Goal: Transaction & Acquisition: Purchase product/service

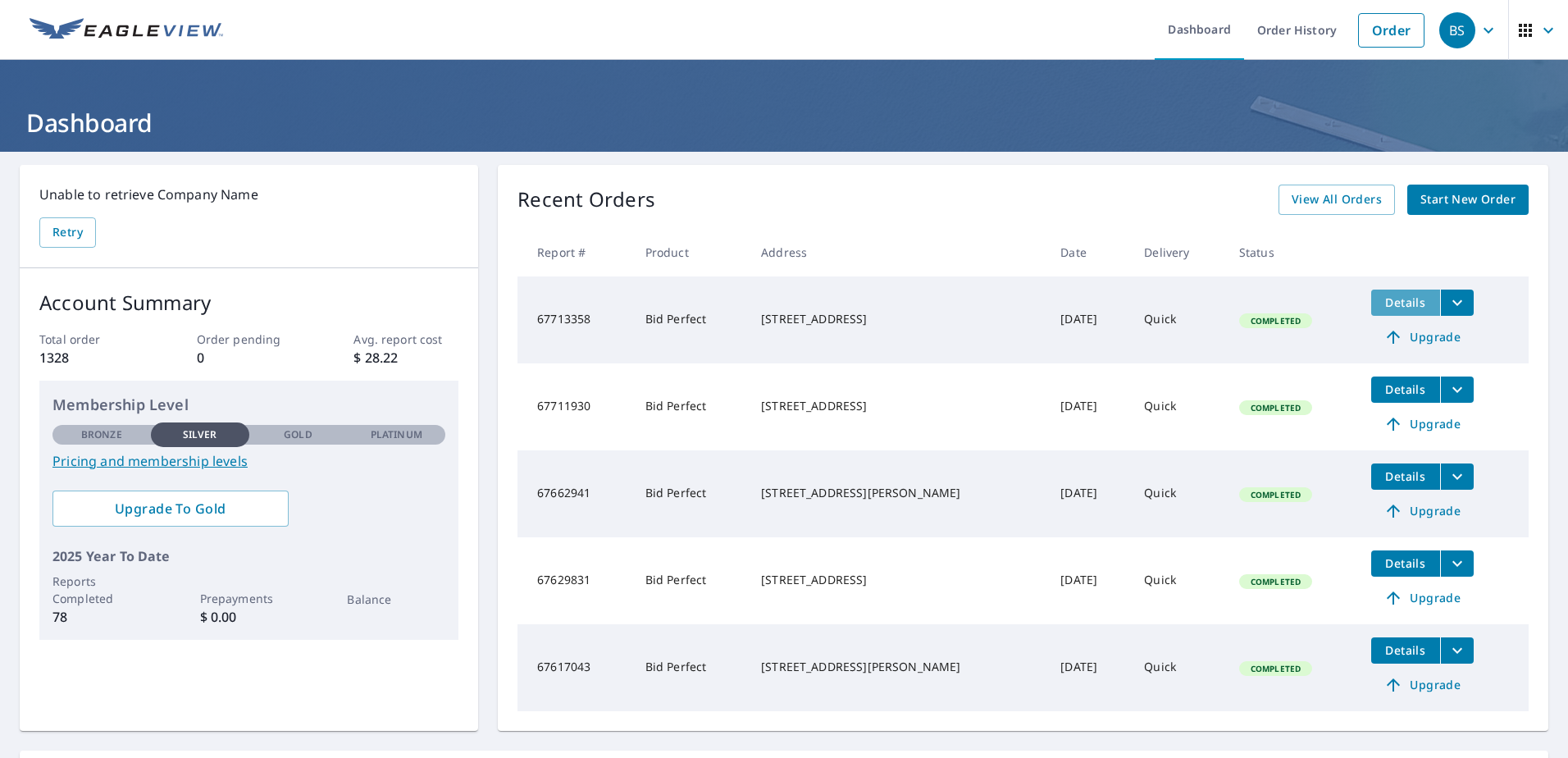
click at [1387, 304] on span "Details" at bounding box center [1406, 302] width 49 height 16
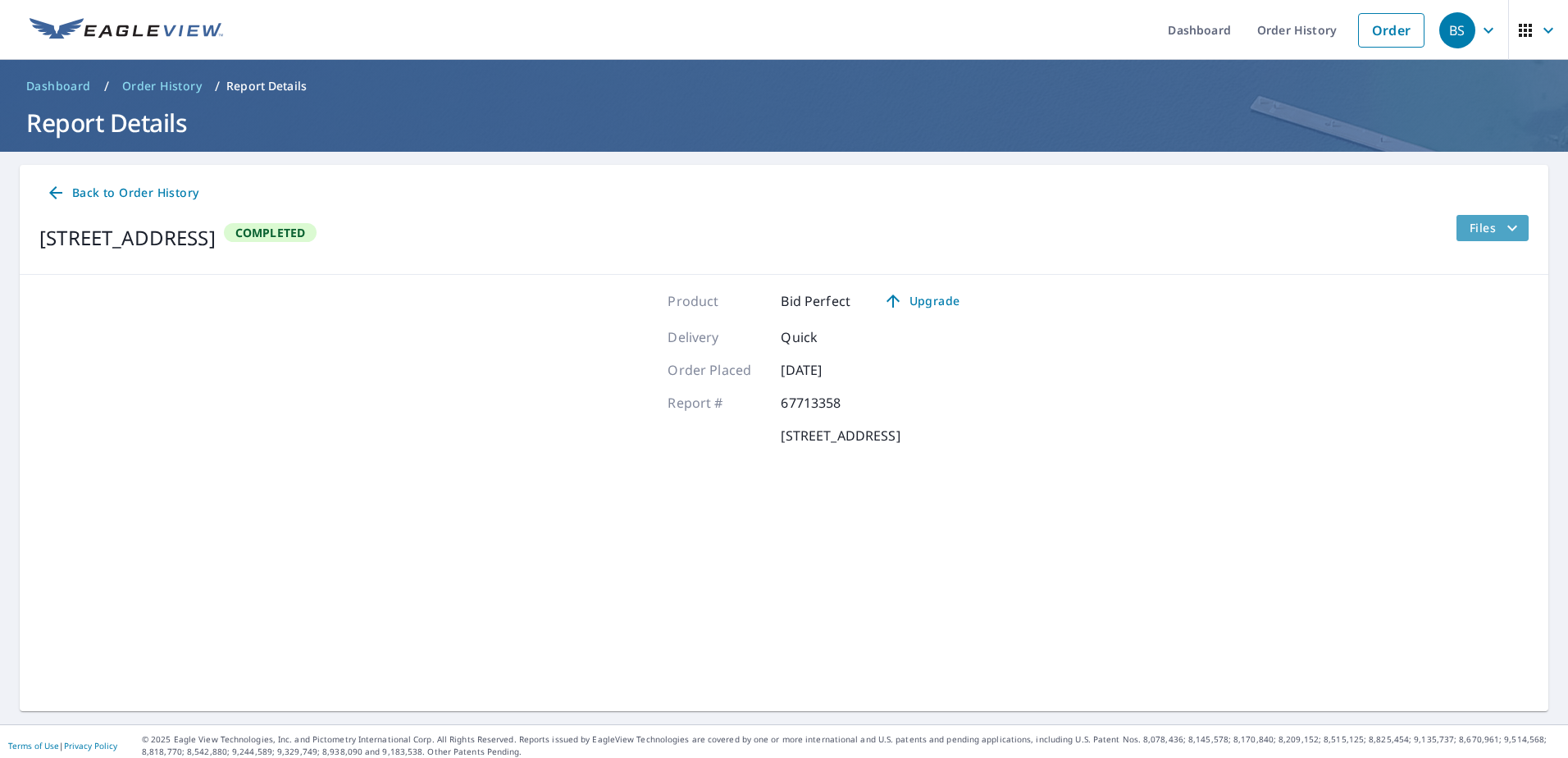
click at [1475, 237] on span "Files" at bounding box center [1497, 228] width 53 height 20
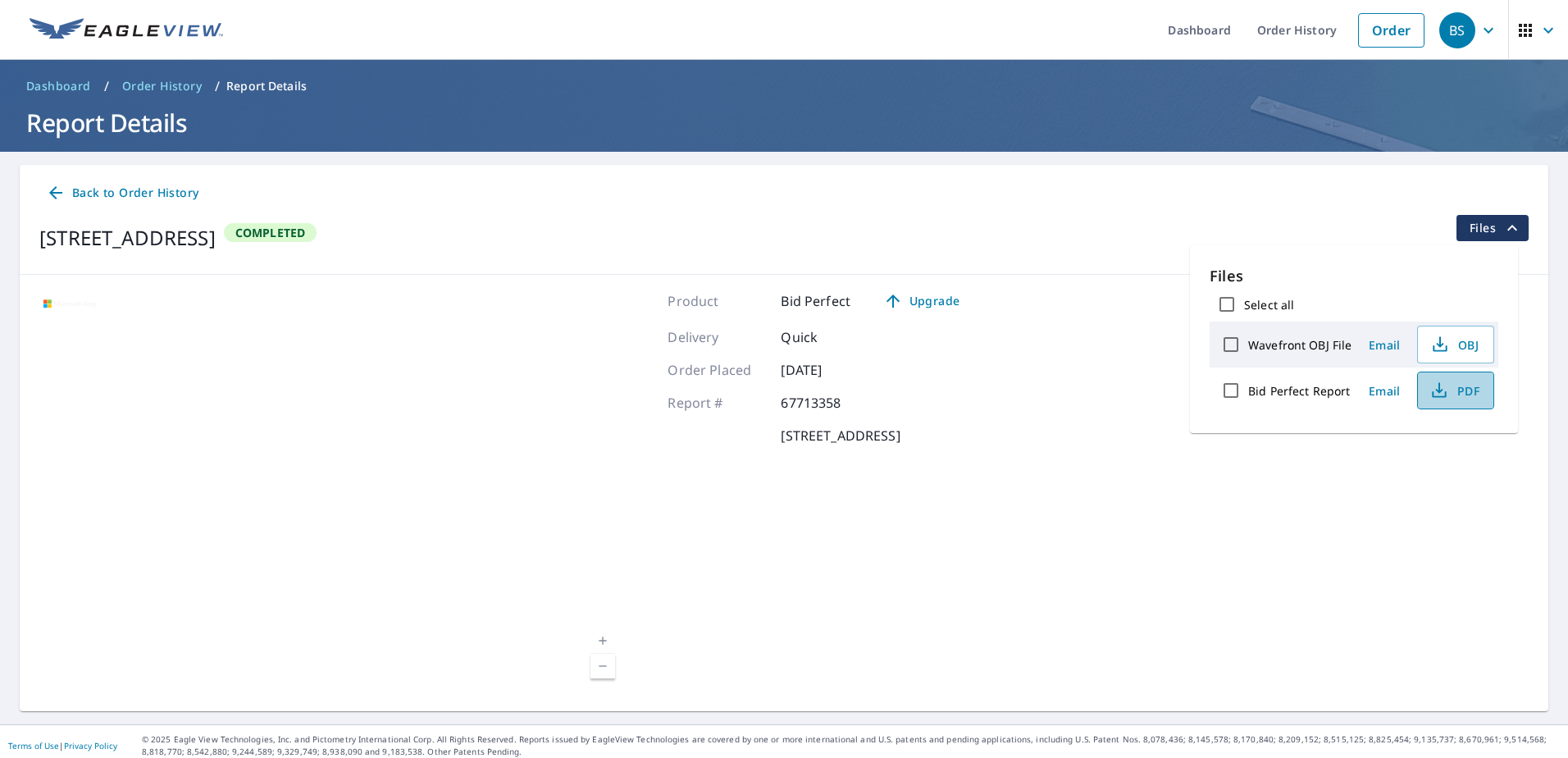
click at [1454, 384] on span "PDF" at bounding box center [1455, 390] width 53 height 20
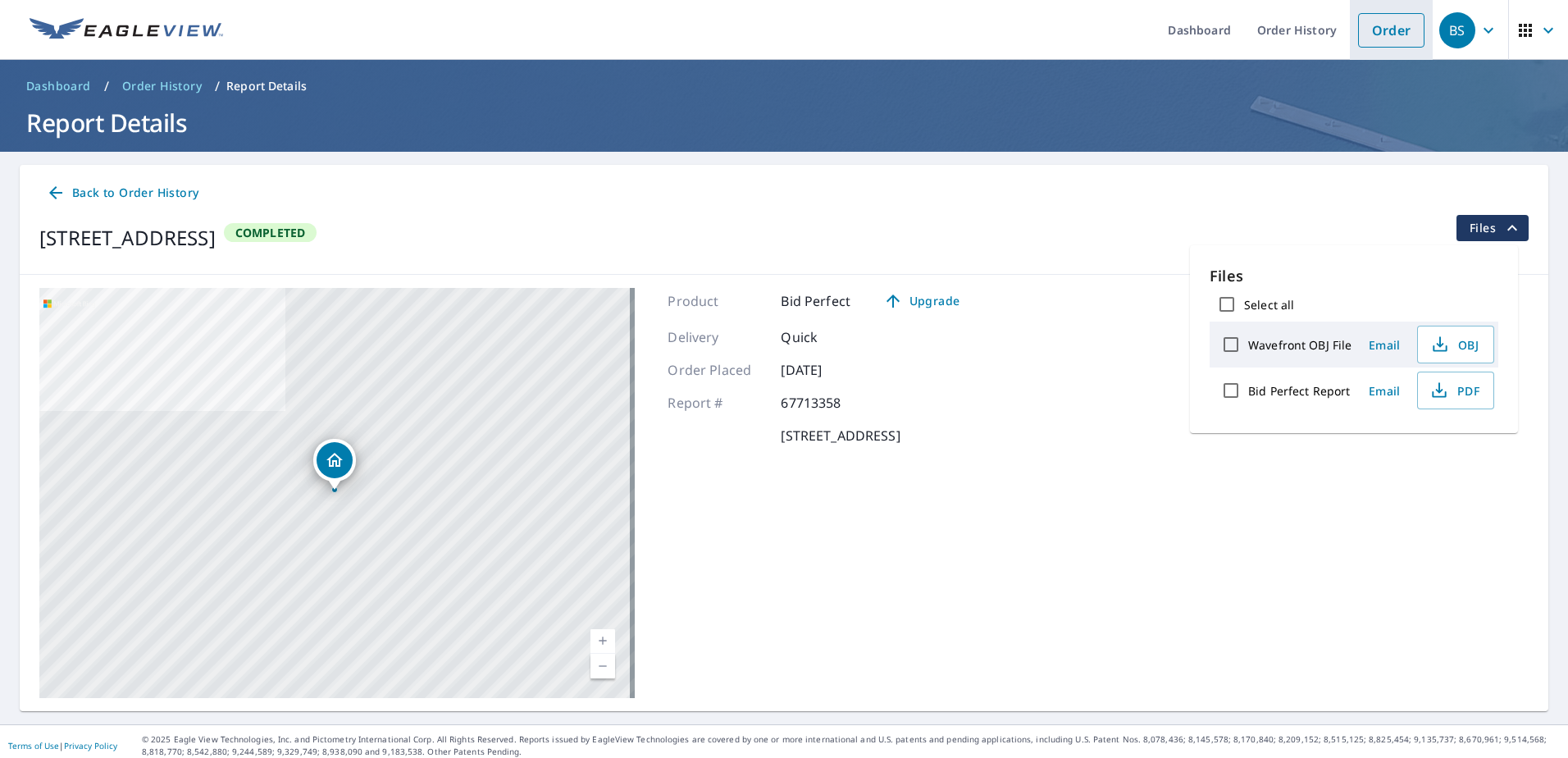
click at [1377, 36] on link "Order" at bounding box center [1391, 30] width 67 height 35
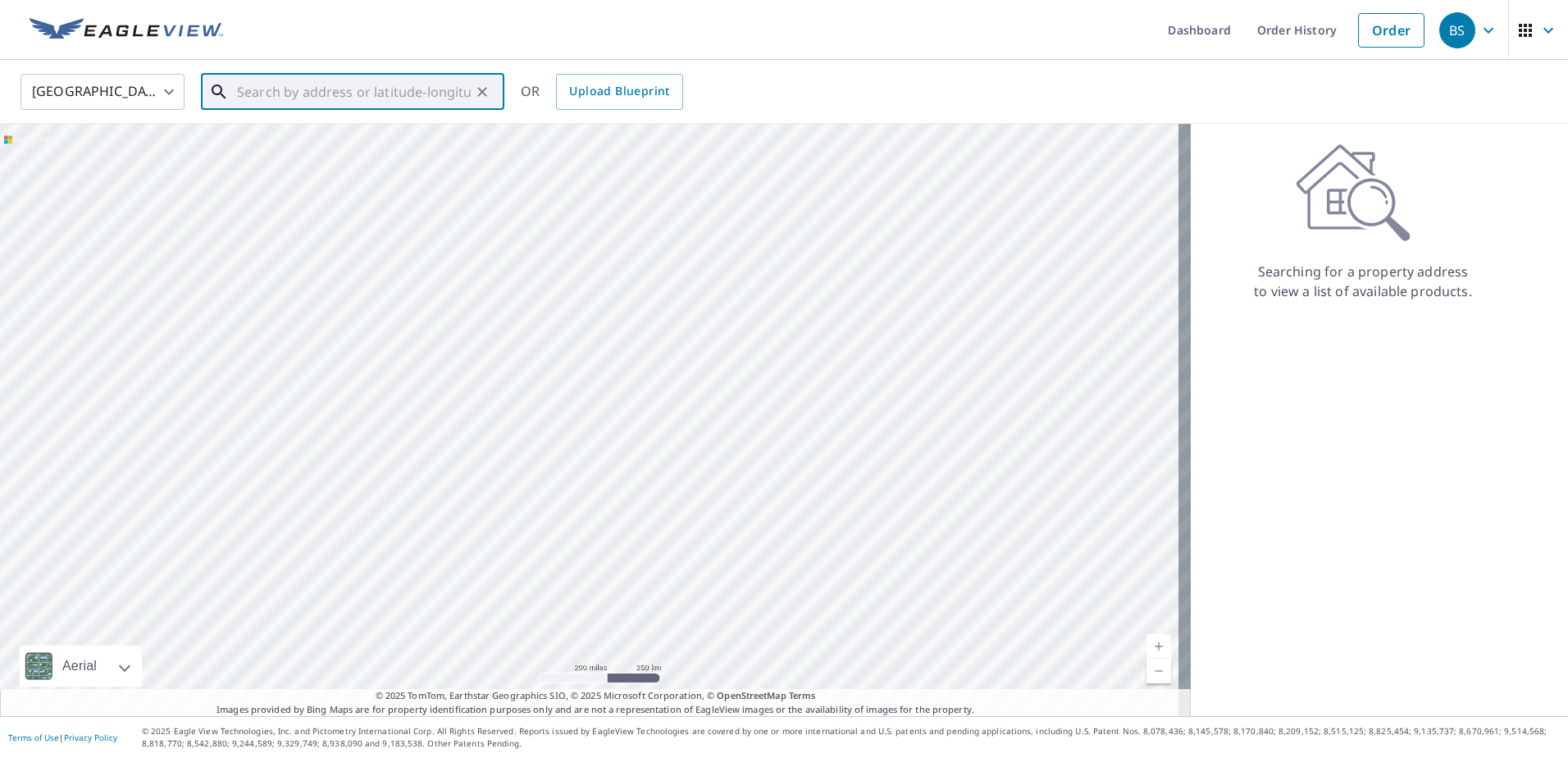
click at [241, 80] on input "text" at bounding box center [354, 92] width 234 height 46
paste input "[STREET_ADDRESS][US_STATE]"
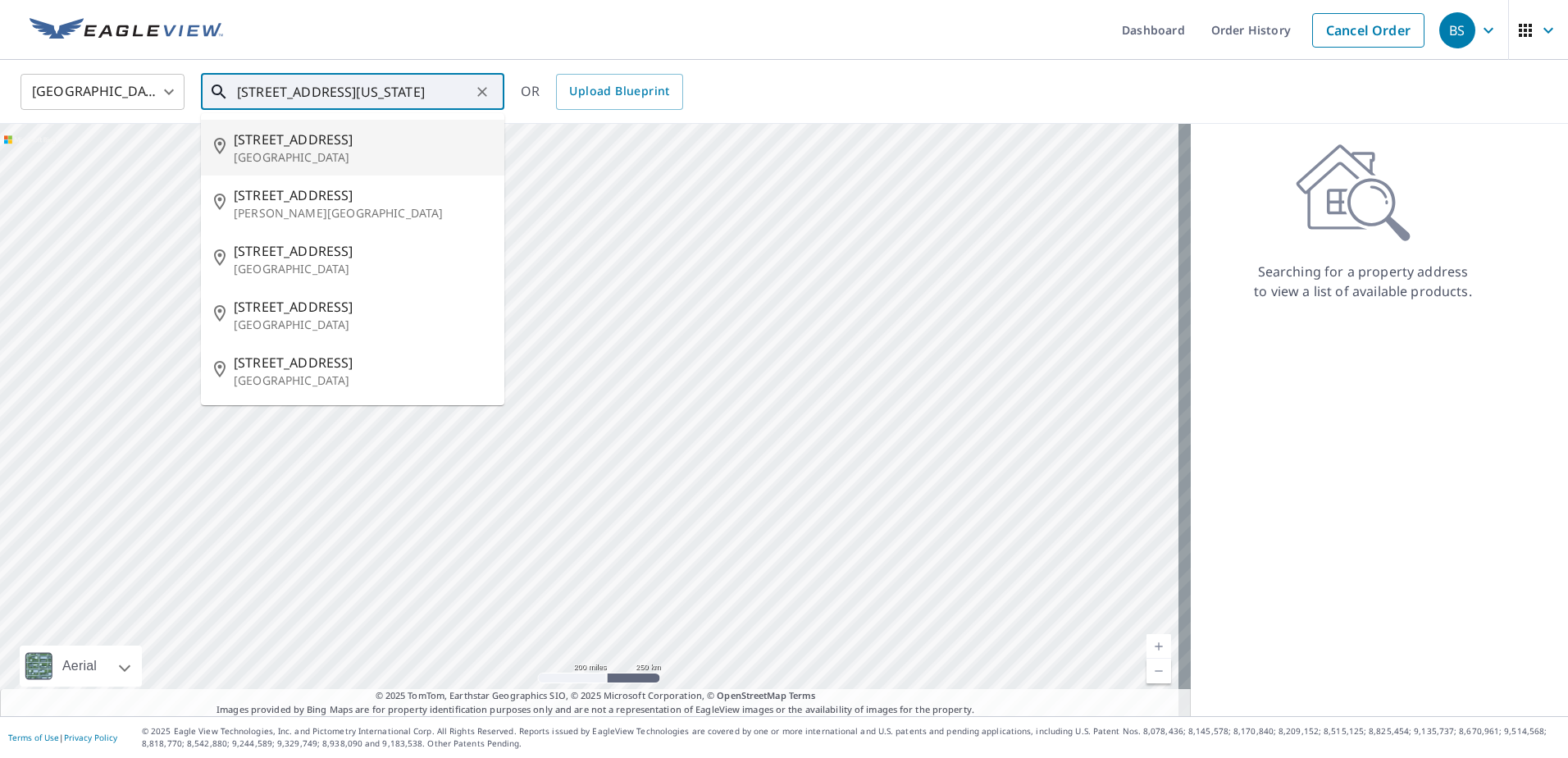
click at [306, 158] on p "[GEOGRAPHIC_DATA]" at bounding box center [362, 158] width 257 height 16
type input "[STREET_ADDRESS]"
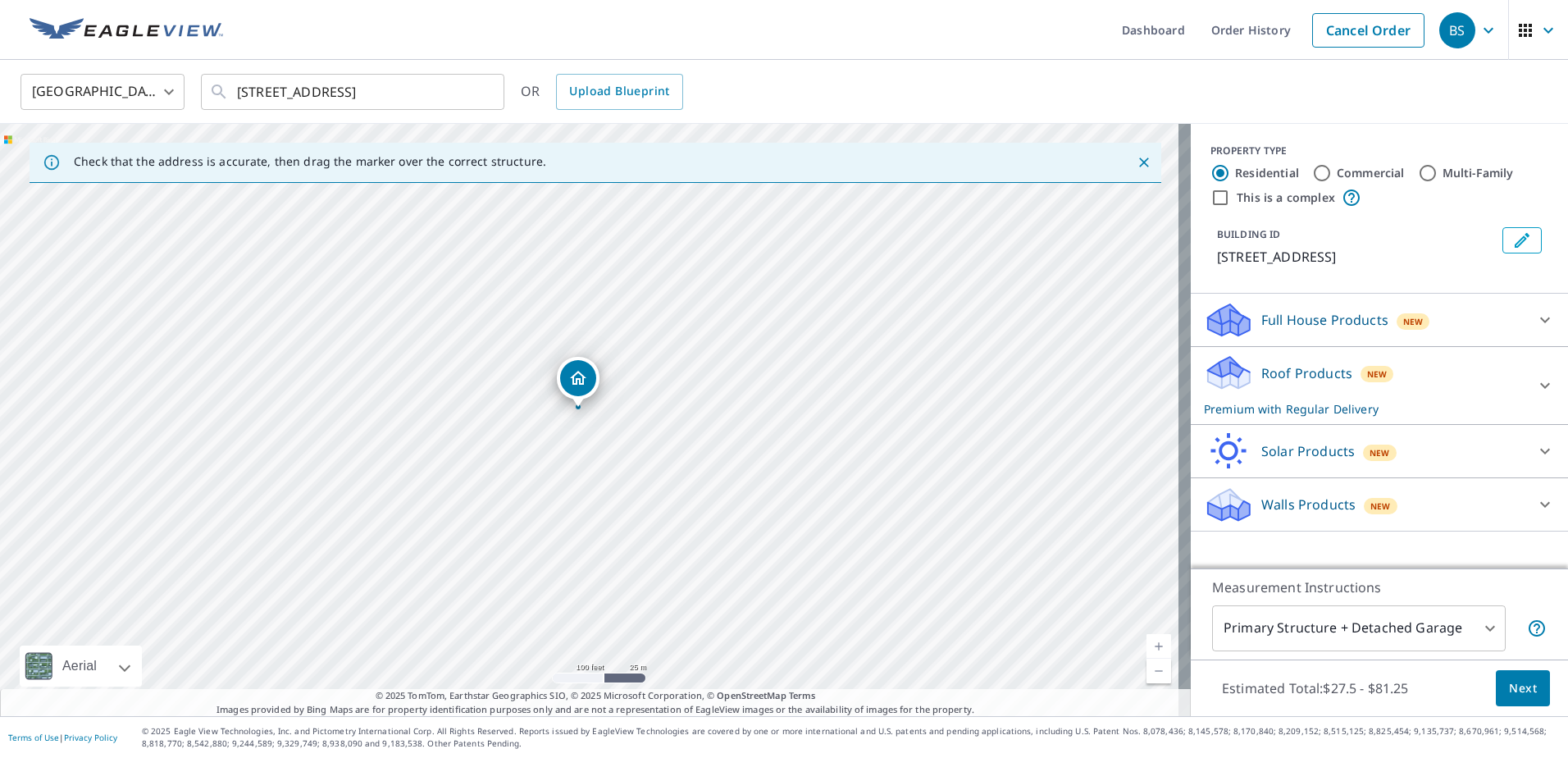
click at [1536, 380] on icon at bounding box center [1545, 386] width 20 height 20
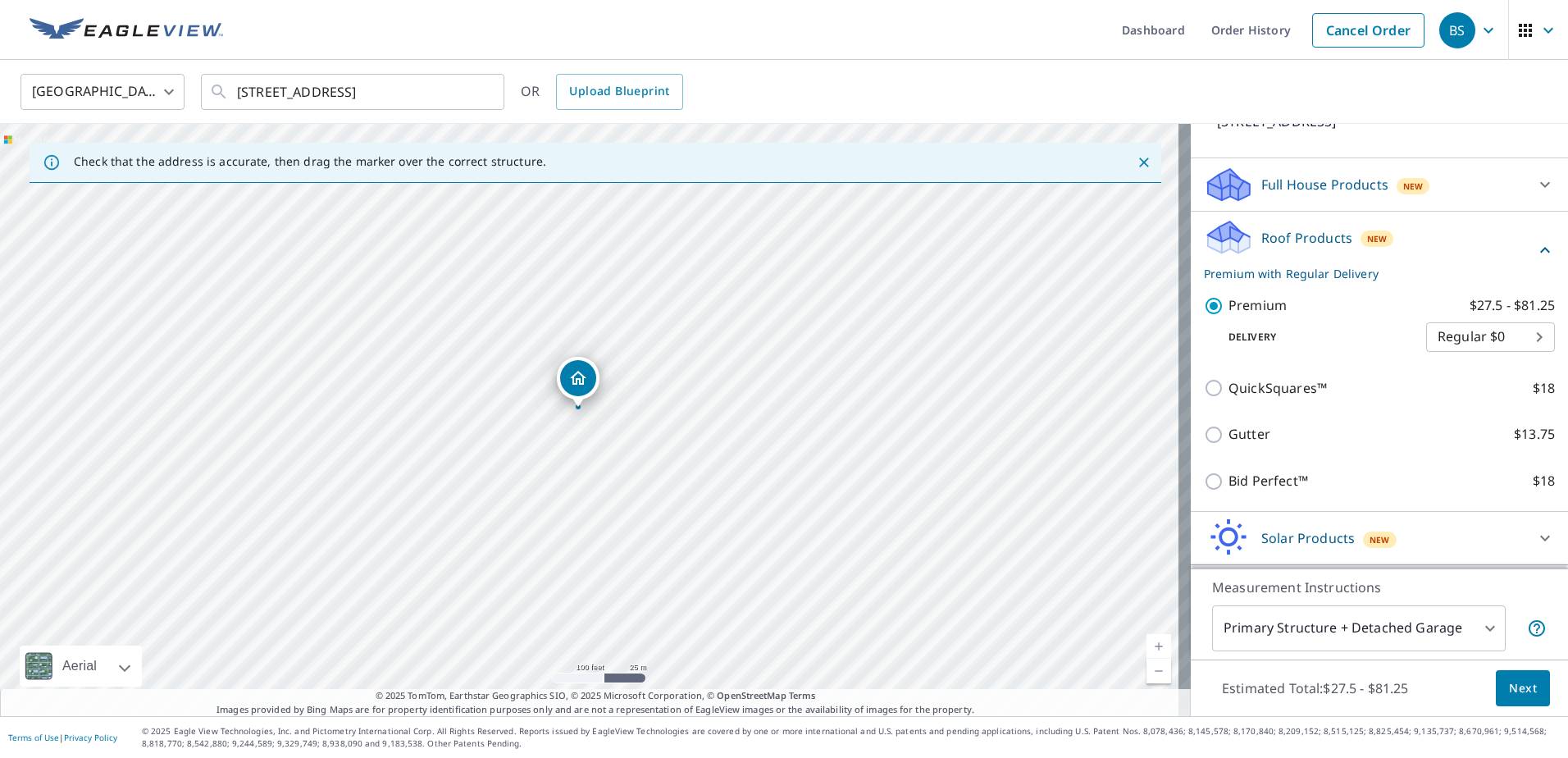
scroll to position [164, 0]
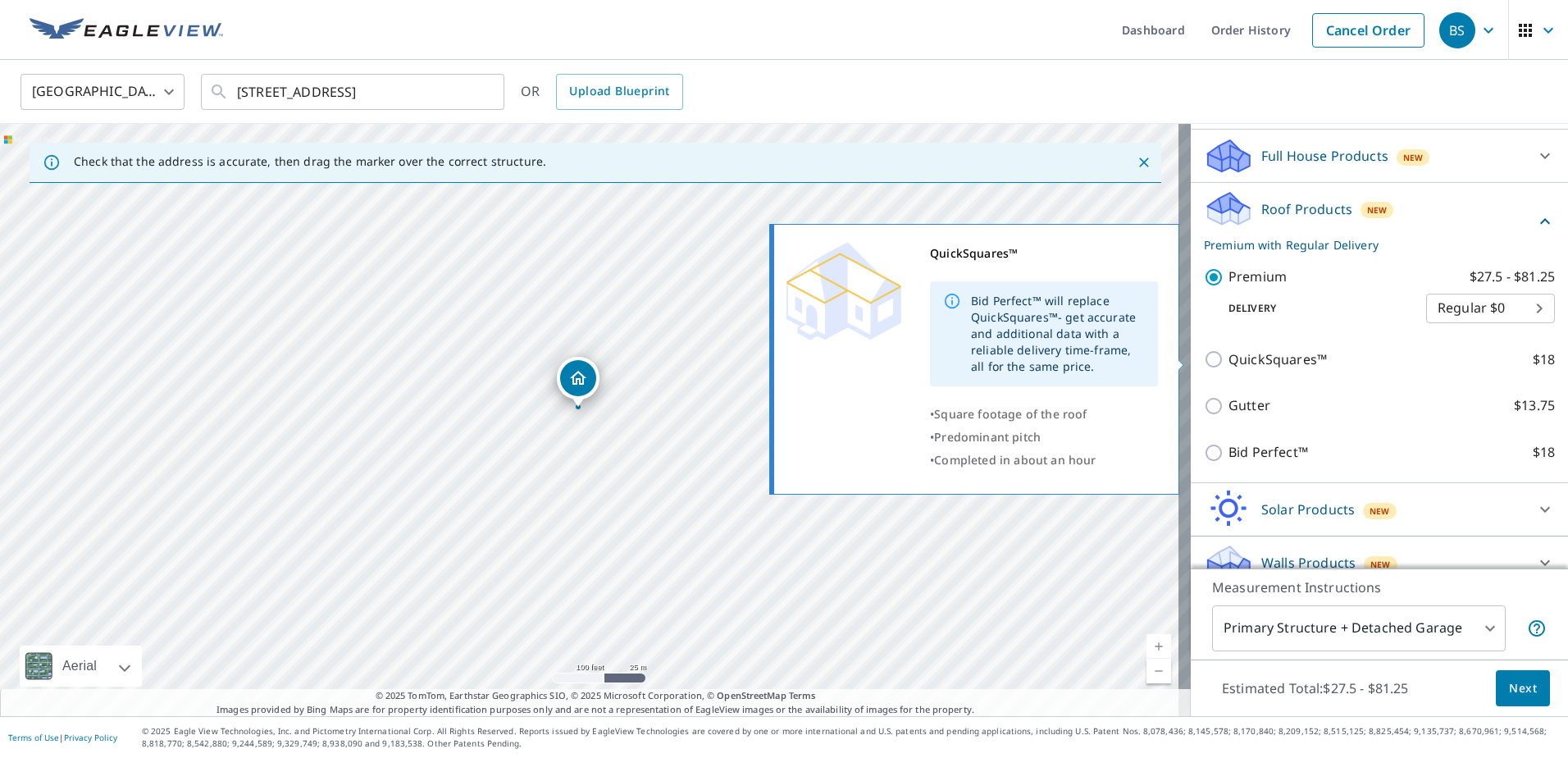
click at [1204, 359] on input "QuickSquares™ $18" at bounding box center [1216, 359] width 25 height 20
checkbox input "true"
checkbox input "false"
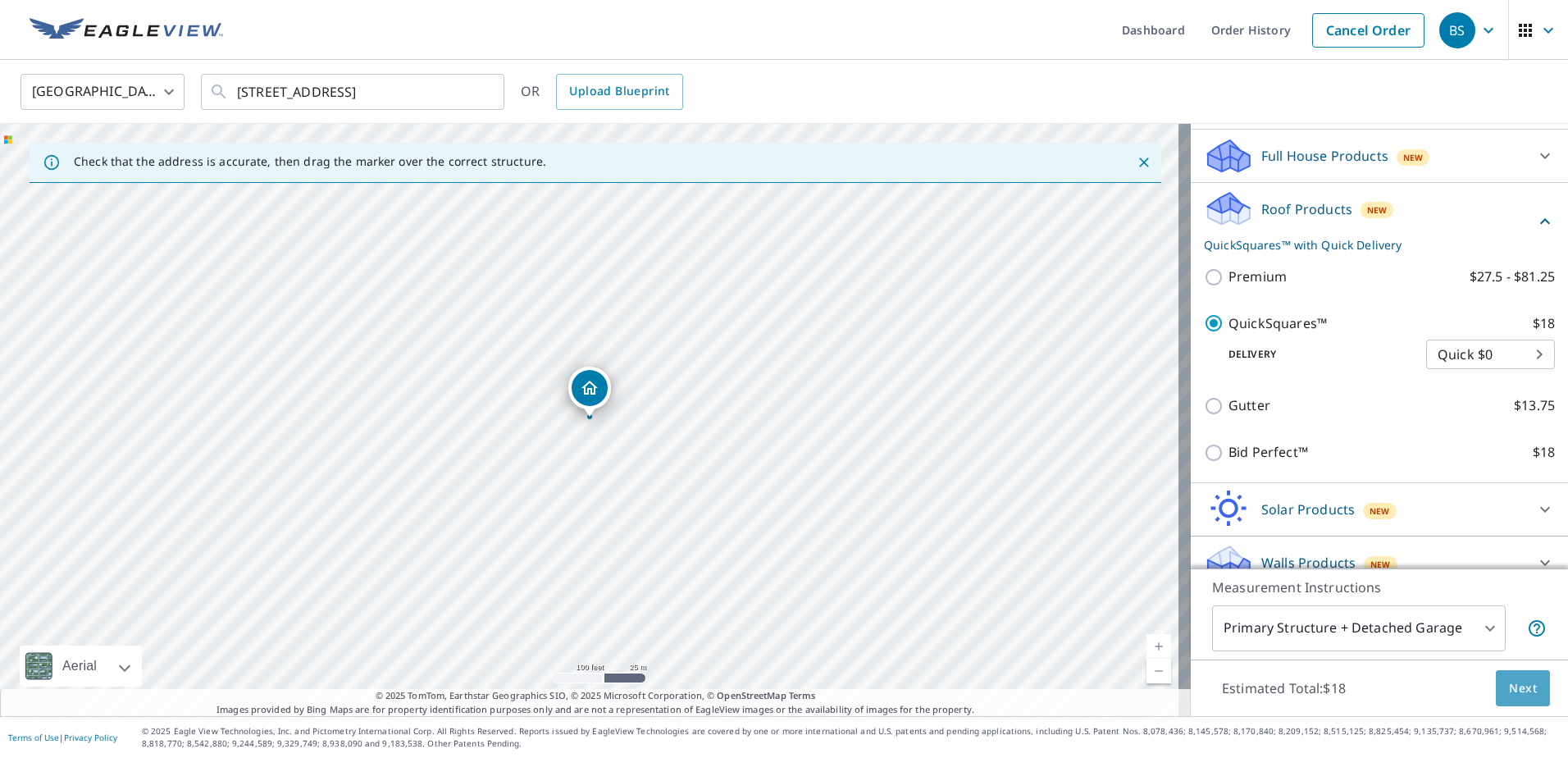
click at [1512, 688] on span "Next" at bounding box center [1523, 689] width 28 height 20
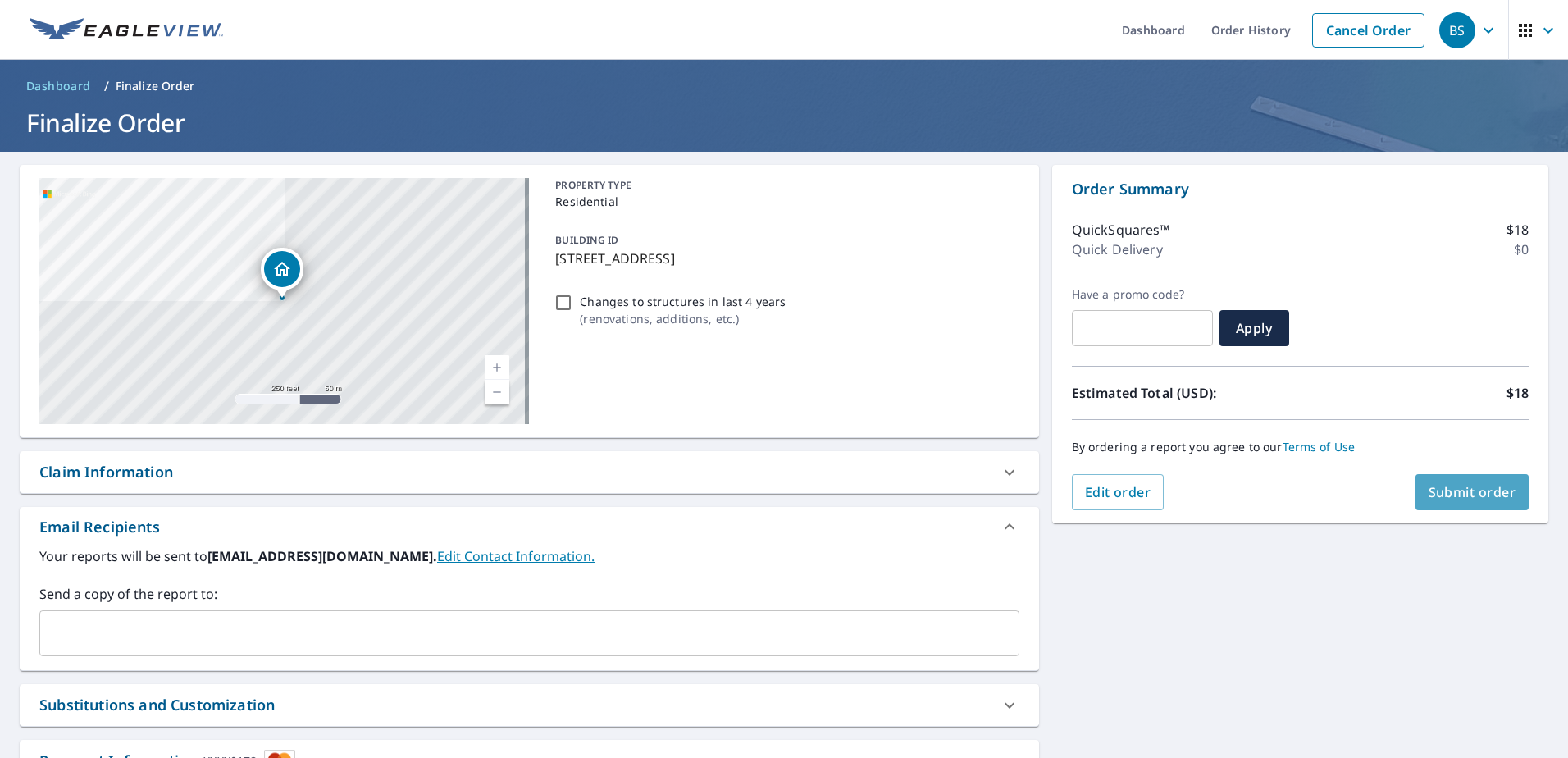
click at [1429, 486] on span "Submit order" at bounding box center [1473, 493] width 88 height 18
